Goal: Browse casually: Explore the website without a specific task or goal

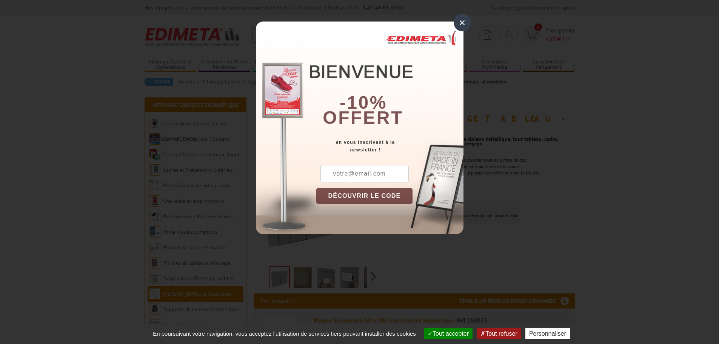
click at [465, 27] on div "×" at bounding box center [462, 22] width 17 height 17
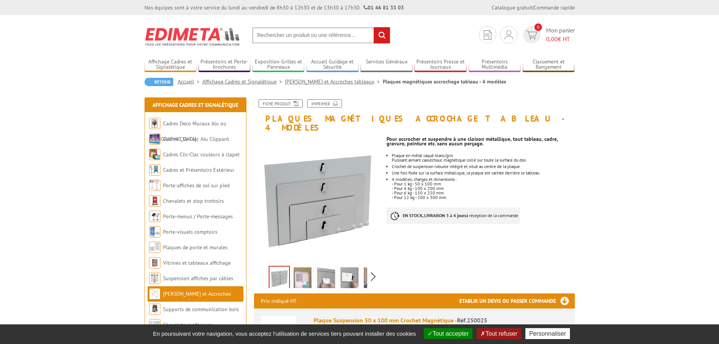
click at [305, 271] on img at bounding box center [303, 278] width 18 height 23
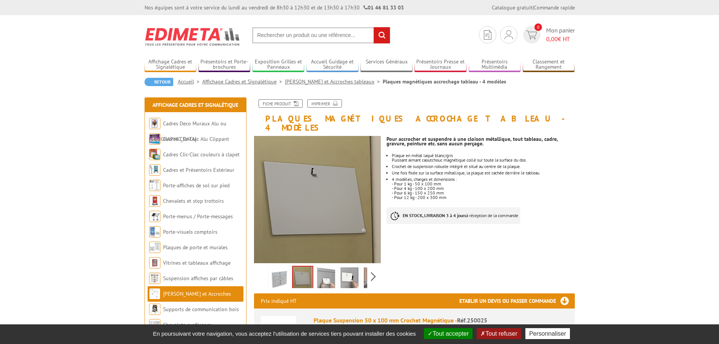
click at [325, 271] on img at bounding box center [326, 278] width 18 height 23
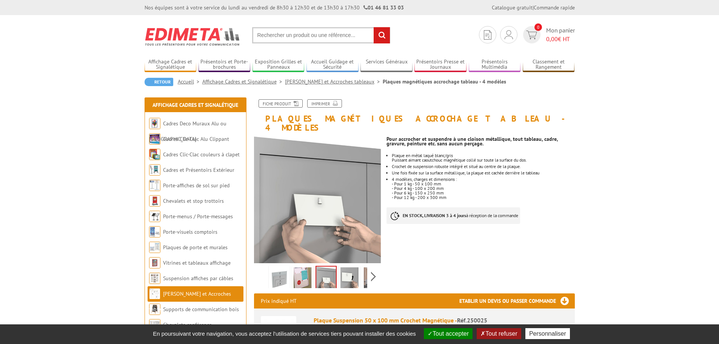
click at [351, 271] on img at bounding box center [350, 278] width 18 height 23
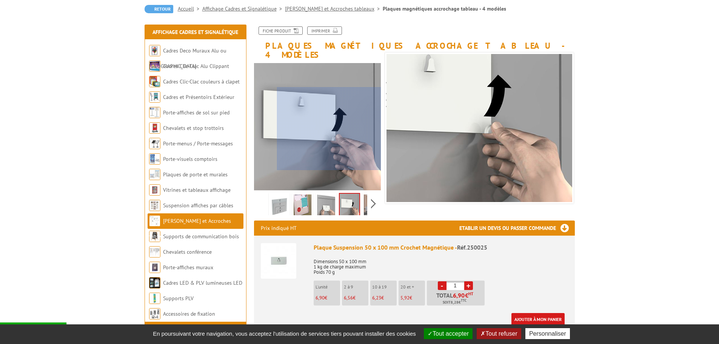
scroll to position [76, 0]
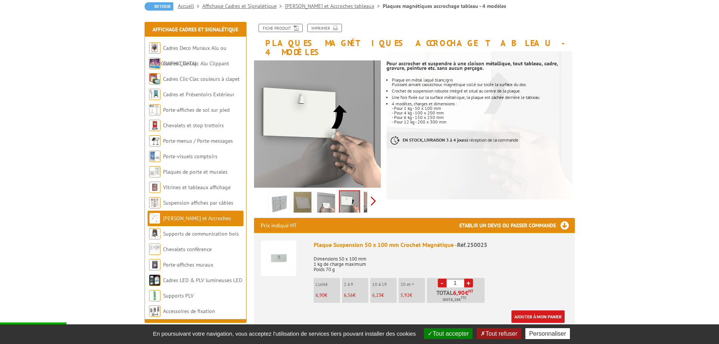
click at [371, 195] on div "Previous Next" at bounding box center [317, 201] width 127 height 26
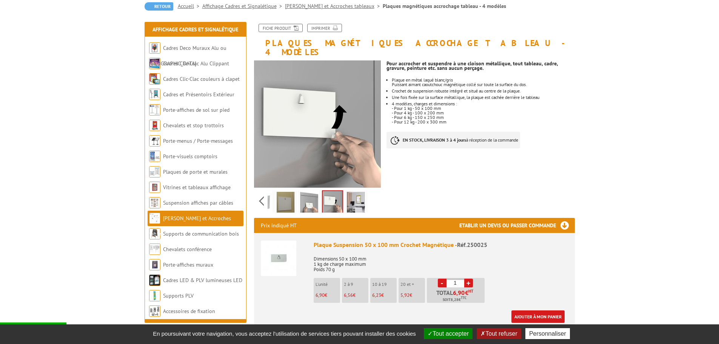
click at [358, 194] on img at bounding box center [356, 203] width 18 height 23
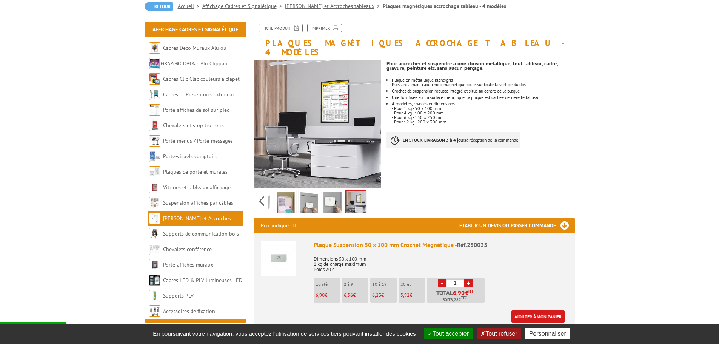
click at [339, 195] on img at bounding box center [333, 203] width 18 height 23
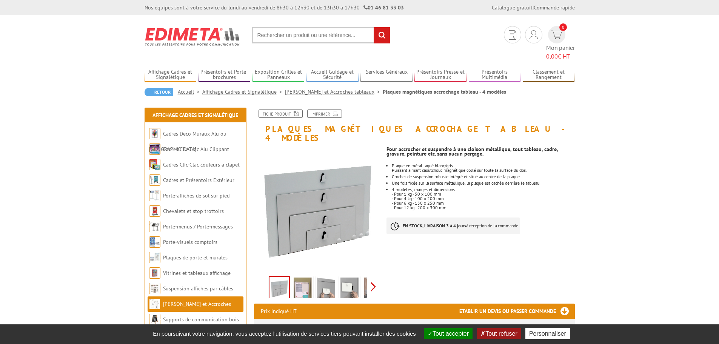
click at [373, 273] on div "Previous Next" at bounding box center [317, 286] width 127 height 26
click at [351, 278] on img at bounding box center [356, 289] width 18 height 23
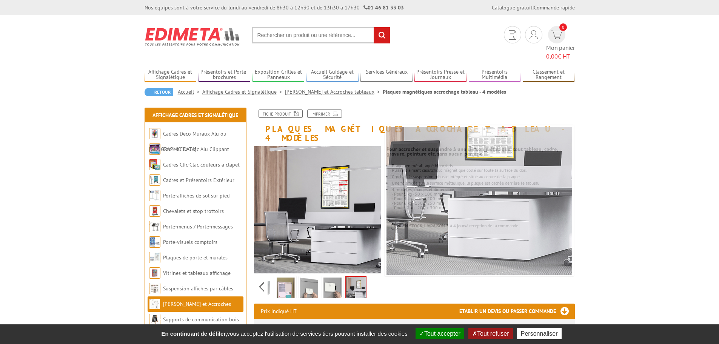
click at [337, 278] on img at bounding box center [333, 289] width 18 height 23
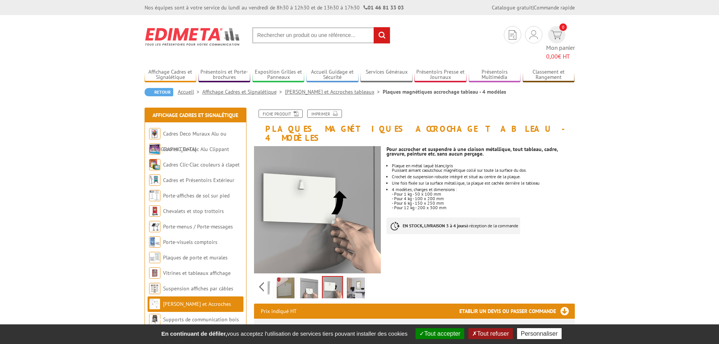
click at [310, 278] on img at bounding box center [309, 289] width 18 height 23
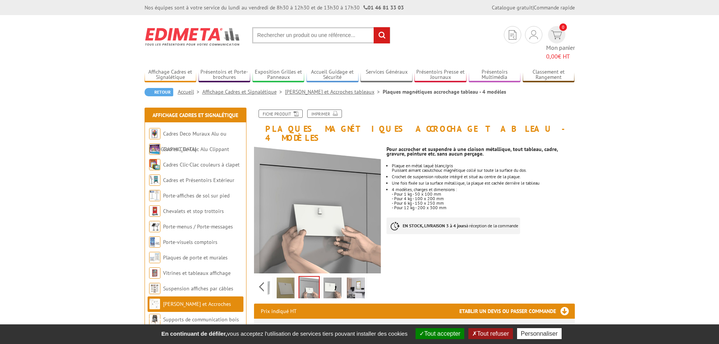
click at [282, 278] on img at bounding box center [286, 289] width 18 height 23
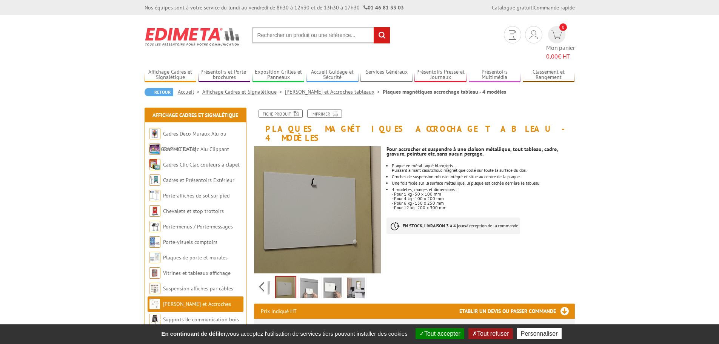
click at [270, 278] on img at bounding box center [262, 289] width 18 height 23
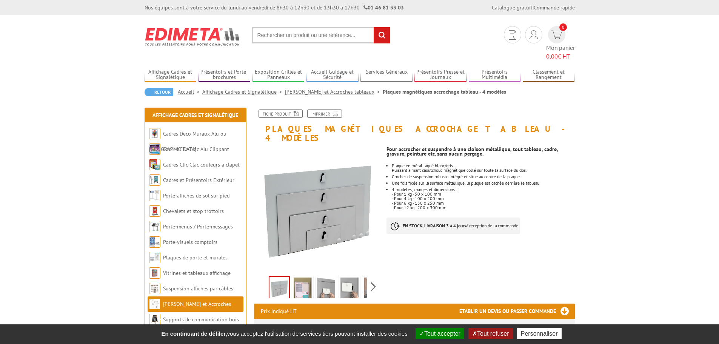
click at [268, 275] on li at bounding box center [279, 286] width 23 height 23
